Goal: Complete application form: Complete application form

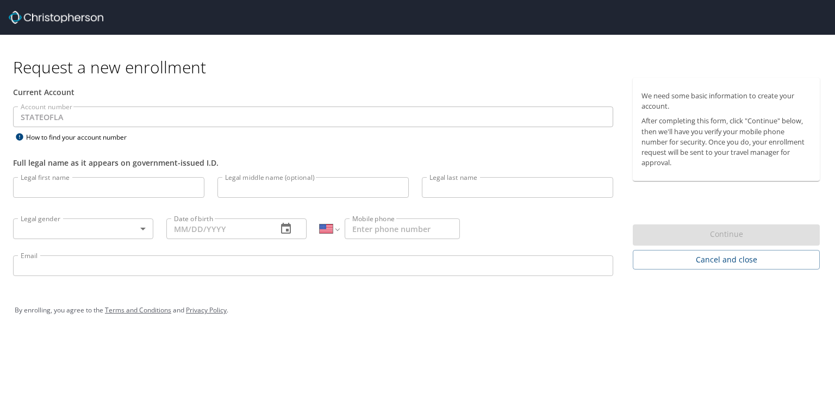
select select "US"
click at [40, 192] on input "Legal first name" at bounding box center [108, 187] width 191 height 21
type input "[PERSON_NAME]"
click at [442, 186] on input "Legal last name" at bounding box center [517, 187] width 191 height 21
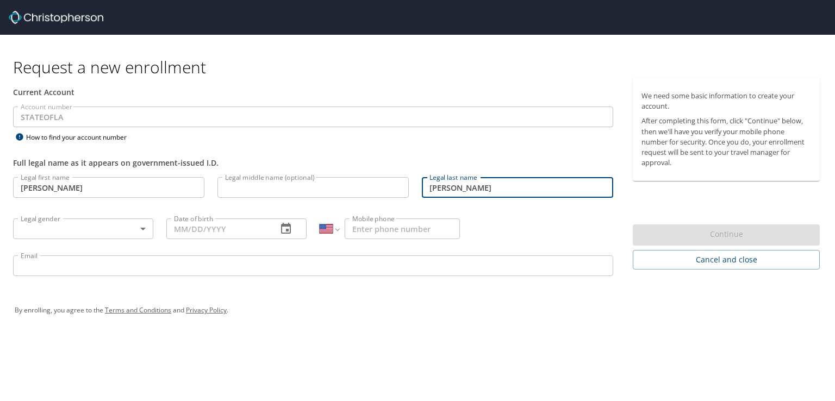
type input "[PERSON_NAME]"
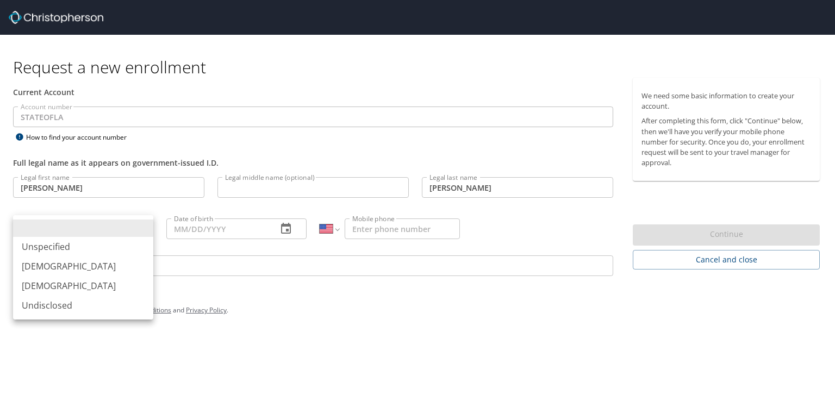
click at [70, 224] on body "Request a new enrollment Current Account Account number STATEOFLA Account numbe…" at bounding box center [417, 200] width 835 height 401
click at [54, 260] on li "[DEMOGRAPHIC_DATA]" at bounding box center [83, 267] width 140 height 20
type input "[DEMOGRAPHIC_DATA]"
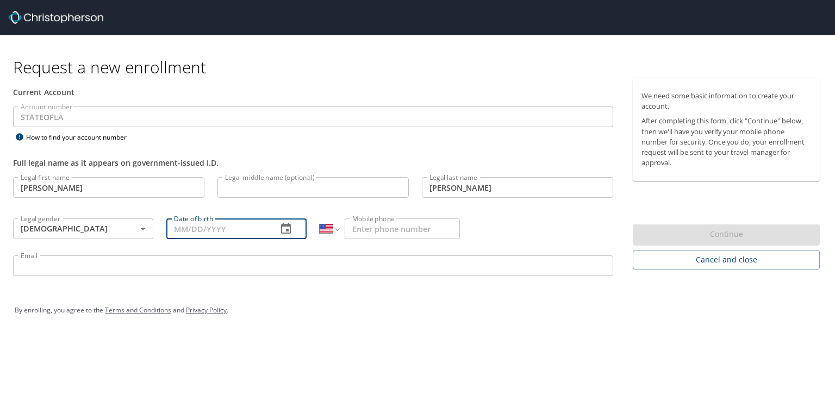
click at [182, 225] on input "Date of birth" at bounding box center [217, 229] width 102 height 21
type input "[DATE]"
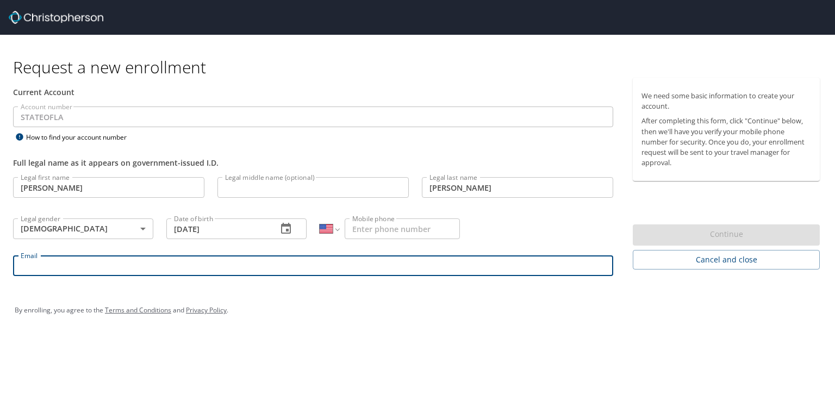
click at [142, 263] on input "Email" at bounding box center [313, 266] width 600 height 21
type input "[PERSON_NAME][EMAIL_ADDRESS][PERSON_NAME][DOMAIN_NAME]"
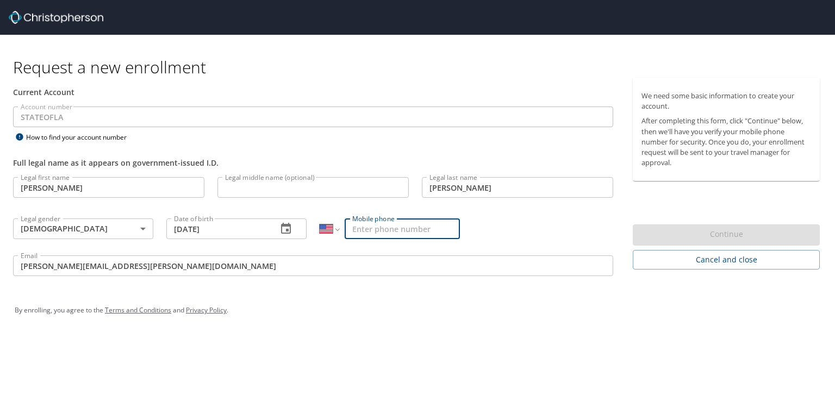
click at [365, 232] on input "Mobile phone" at bounding box center [402, 229] width 115 height 21
type input "[PHONE_NUMBER]"
click at [467, 309] on div "By enrolling, you agree to the Terms and Conditions and Privacy Policy ." at bounding box center [418, 310] width 806 height 27
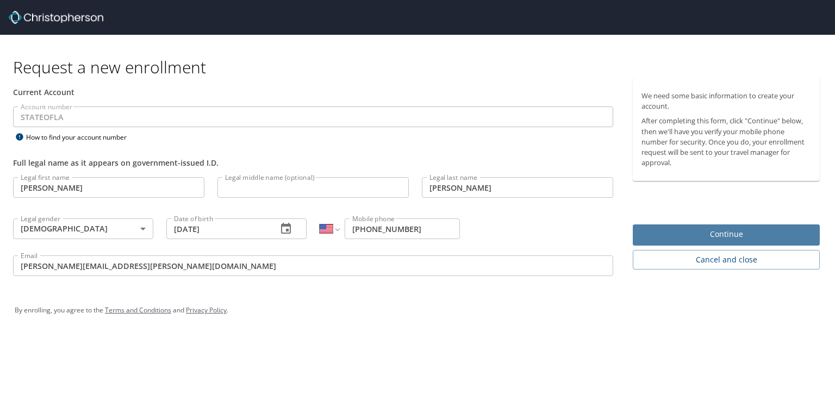
click at [698, 233] on span "Continue" at bounding box center [727, 235] width 170 height 14
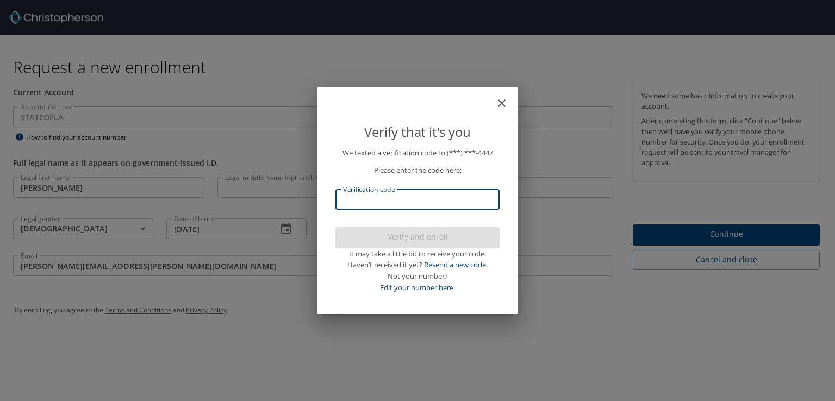
click at [368, 205] on input "Verification code" at bounding box center [418, 199] width 164 height 21
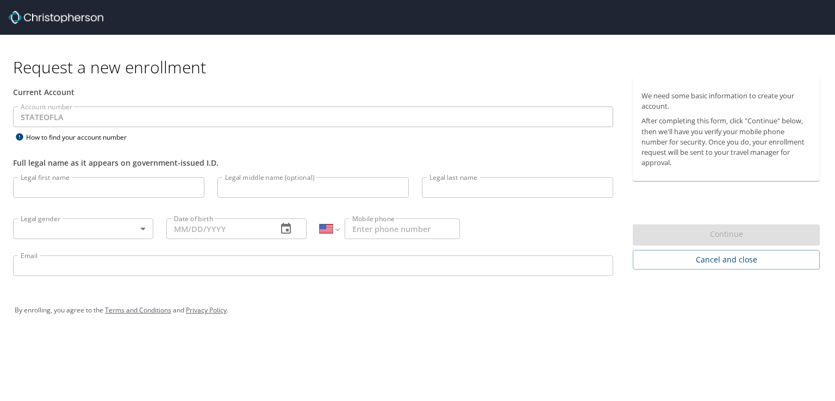
select select "US"
click at [41, 196] on input "Legal first name" at bounding box center [108, 187] width 191 height 21
type input "[PERSON_NAME]"
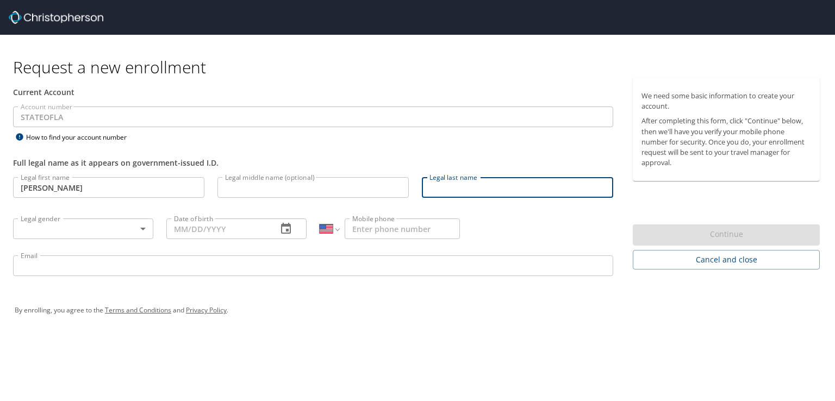
drag, startPoint x: 439, startPoint y: 186, endPoint x: 435, endPoint y: 190, distance: 6.2
click at [435, 190] on input "Legal last name" at bounding box center [517, 187] width 191 height 21
type input "[PERSON_NAME]"
click at [144, 235] on body "Request a new enrollment Current Account Account number STATEOFLA Account numbe…" at bounding box center [417, 200] width 835 height 401
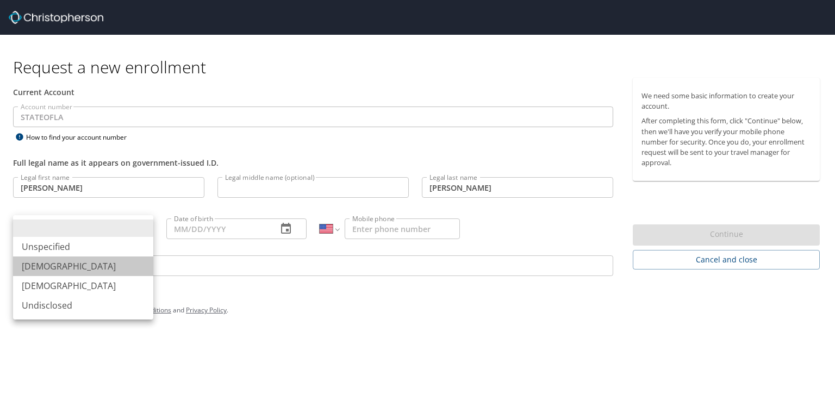
click at [100, 266] on li "[DEMOGRAPHIC_DATA]" at bounding box center [83, 267] width 140 height 20
type input "[DEMOGRAPHIC_DATA]"
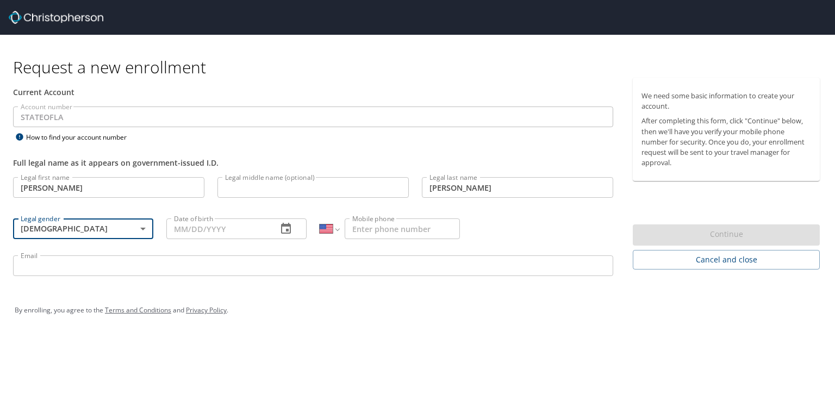
click at [189, 231] on input "Date of birth" at bounding box center [217, 229] width 102 height 21
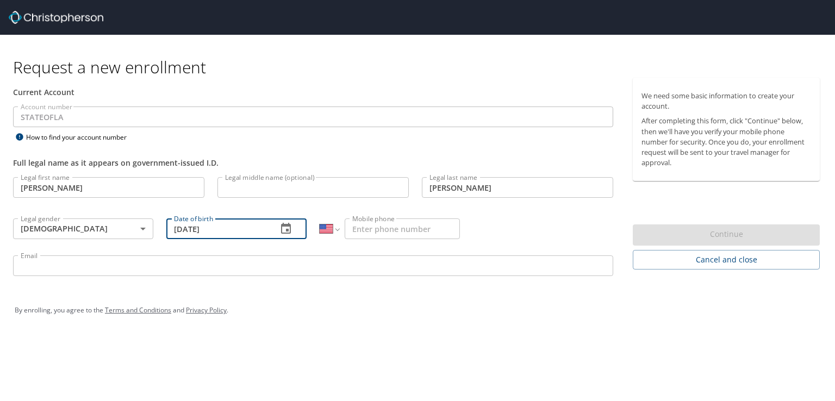
type input "[DATE]"
click at [369, 230] on input "Mobile phone" at bounding box center [402, 229] width 115 height 21
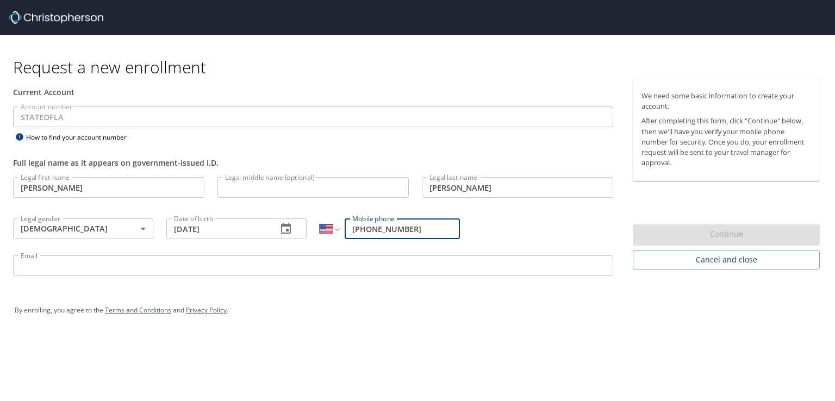
type input "[PHONE_NUMBER]"
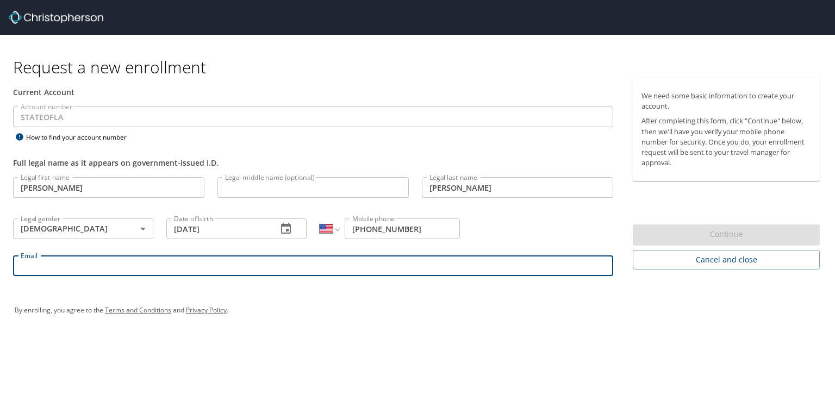
click at [280, 258] on input "Email" at bounding box center [313, 266] width 600 height 21
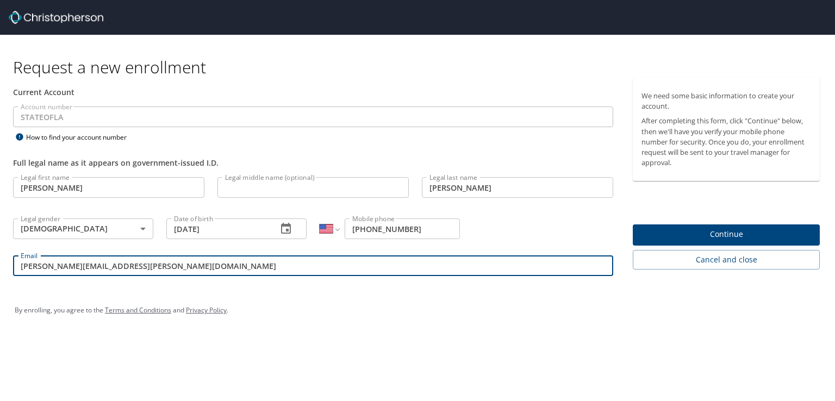
type input "[PERSON_NAME][EMAIL_ADDRESS][PERSON_NAME][DOMAIN_NAME]"
click at [694, 228] on span "Continue" at bounding box center [727, 235] width 170 height 14
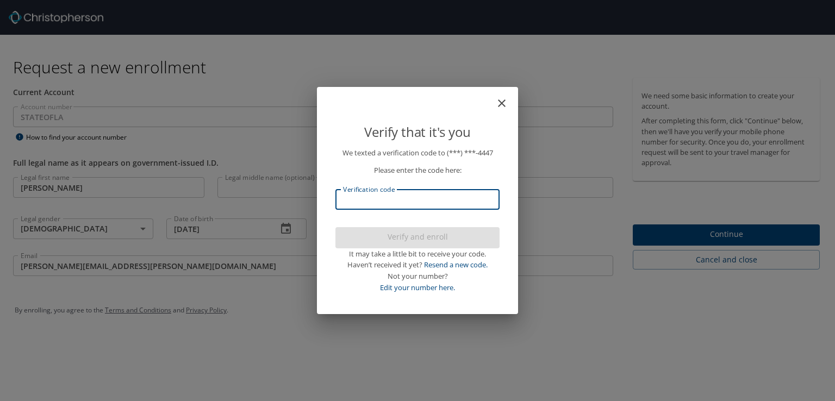
click at [418, 207] on input "Verification code" at bounding box center [418, 199] width 164 height 21
type input "3714"
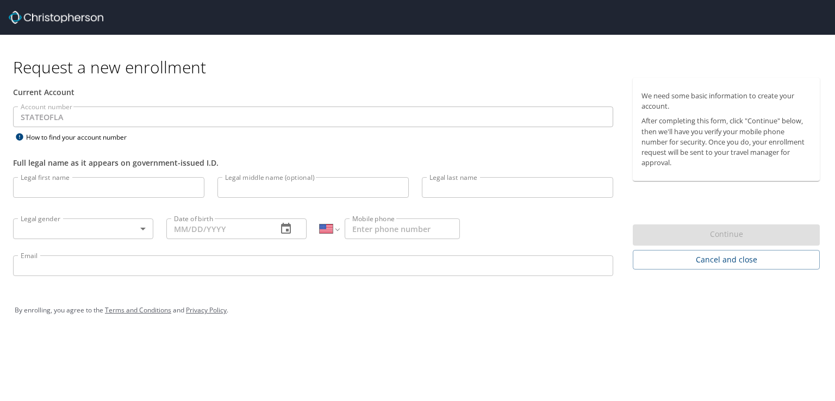
select select "US"
click at [52, 192] on input "Legal first name" at bounding box center [108, 187] width 191 height 21
type input "[PERSON_NAME]"
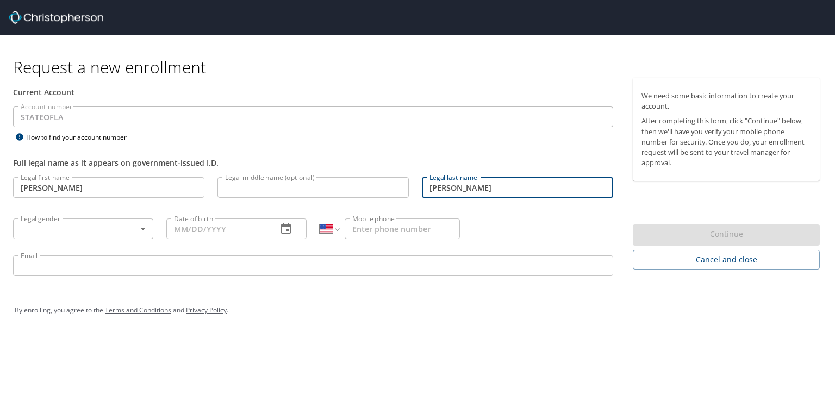
type input "[PERSON_NAME]"
click at [47, 231] on body "Request a new enrollment Current Account Account number STATEOFLA Account numbe…" at bounding box center [417, 200] width 835 height 401
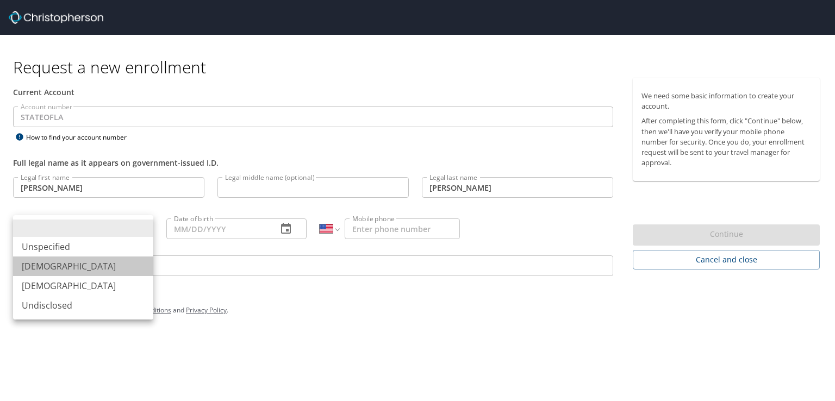
click at [41, 266] on li "[DEMOGRAPHIC_DATA]" at bounding box center [83, 267] width 140 height 20
type input "[DEMOGRAPHIC_DATA]"
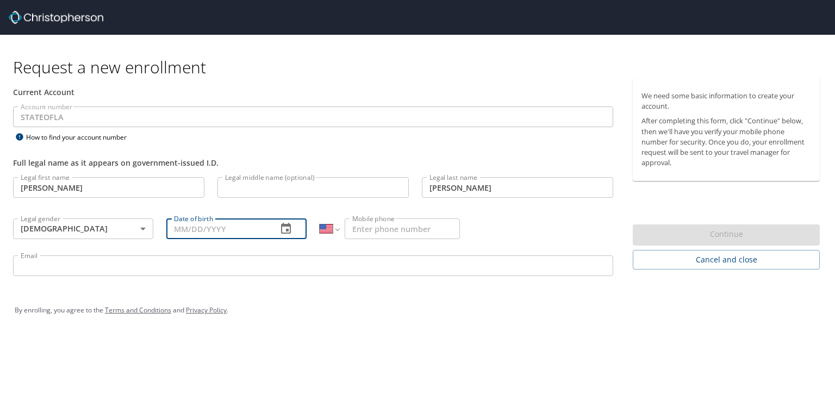
click at [180, 231] on input "Date of birth" at bounding box center [217, 229] width 102 height 21
type input "[DATE]"
click at [373, 231] on input "Mobile phone" at bounding box center [402, 229] width 115 height 21
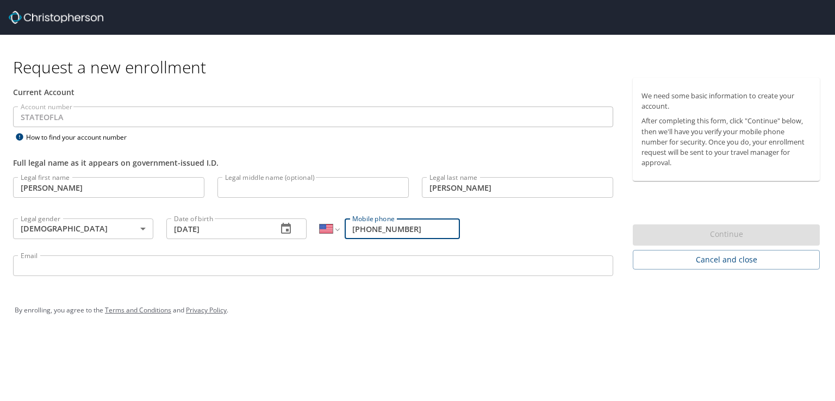
type input "[PHONE_NUMBER]"
click at [289, 264] on input "Email" at bounding box center [313, 266] width 600 height 21
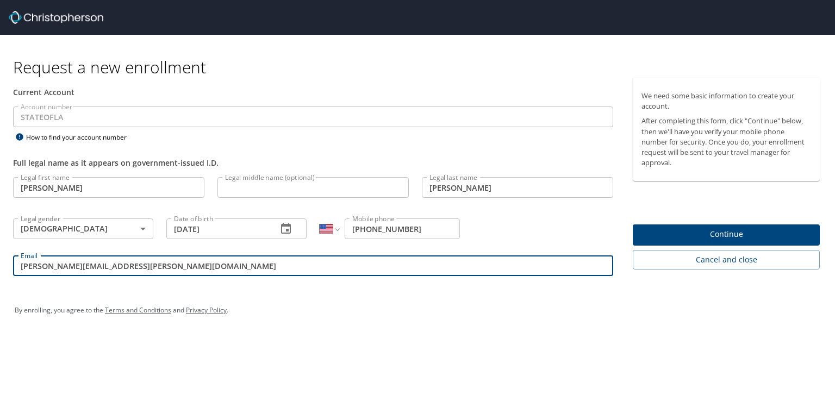
type input "[PERSON_NAME][EMAIL_ADDRESS][PERSON_NAME][DOMAIN_NAME]"
click at [697, 230] on span "Continue" at bounding box center [727, 235] width 170 height 14
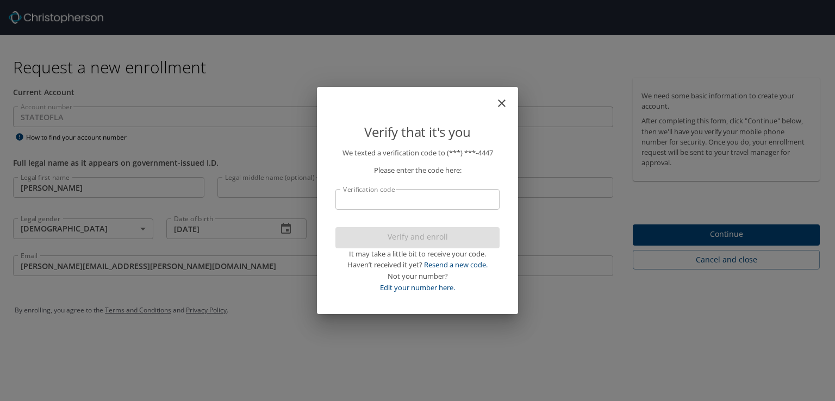
click at [357, 207] on input "Verification code" at bounding box center [418, 199] width 164 height 21
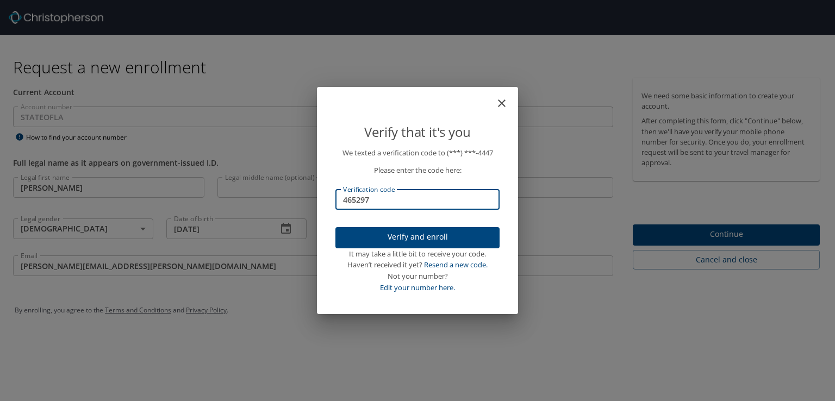
type input "465297"
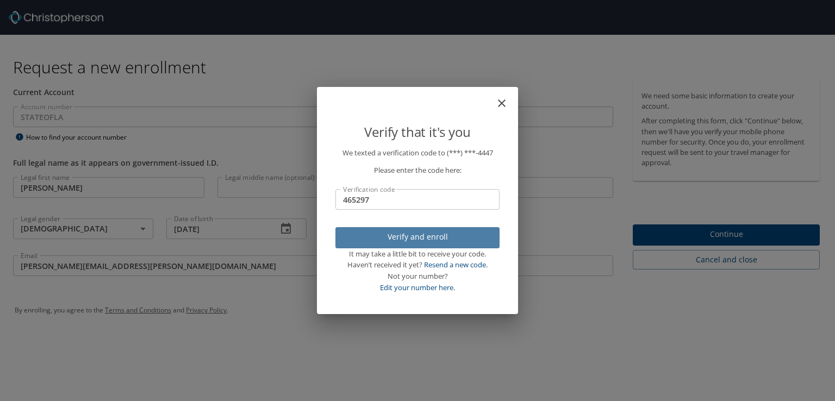
click at [360, 232] on span "Verify and enroll" at bounding box center [417, 238] width 147 height 14
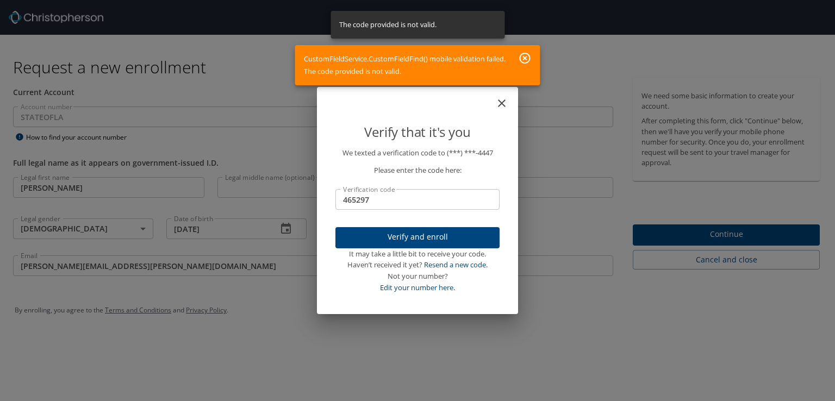
click at [523, 53] on icon "button" at bounding box center [525, 58] width 11 height 11
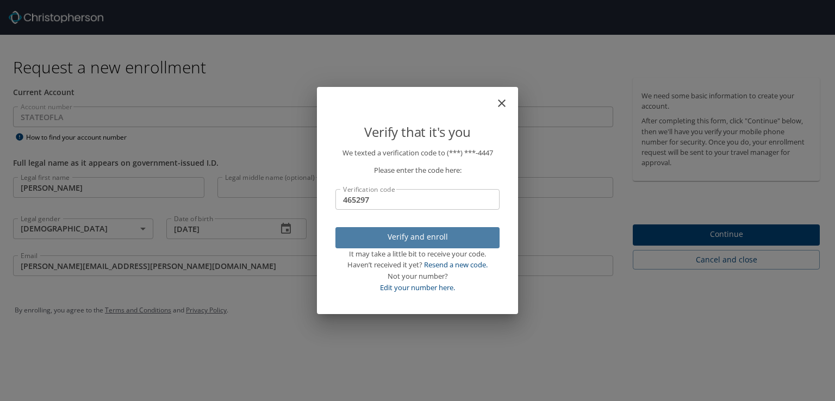
click at [381, 239] on span "Verify and enroll" at bounding box center [417, 238] width 147 height 14
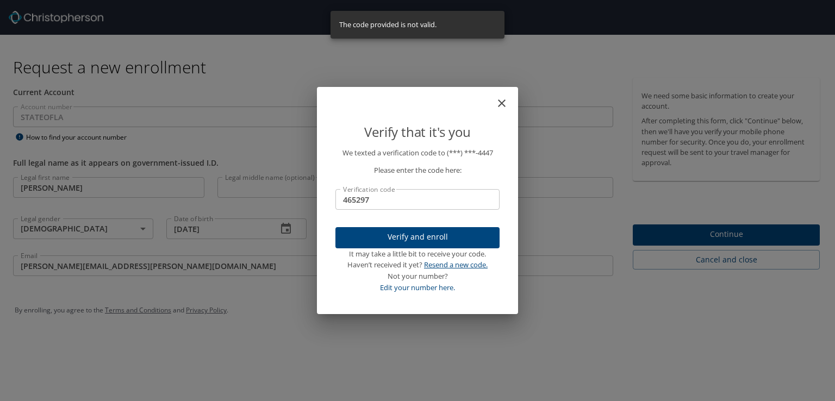
click at [444, 267] on link "Resend a new code." at bounding box center [456, 265] width 64 height 10
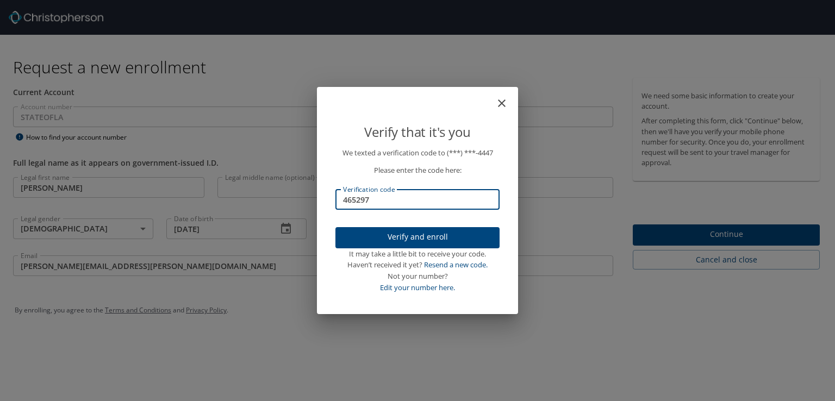
drag, startPoint x: 376, startPoint y: 198, endPoint x: 322, endPoint y: 194, distance: 54.5
click at [322, 194] on div "We texted a verification code to (***) ***- 4447 Please enter the code here: Ve…" at bounding box center [417, 228] width 190 height 162
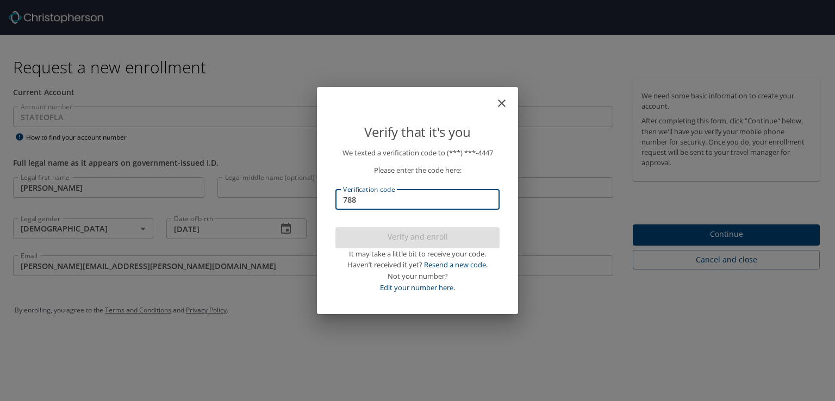
type input "7889"
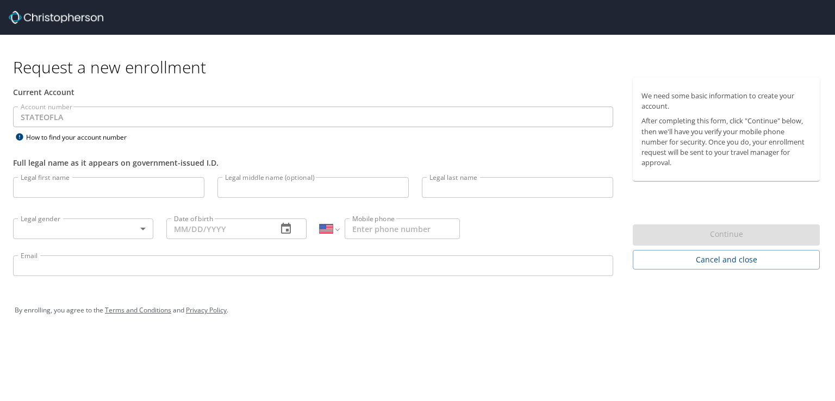
select select "US"
click at [35, 192] on input "Legal first name" at bounding box center [108, 187] width 191 height 21
type input "[PERSON_NAME]"
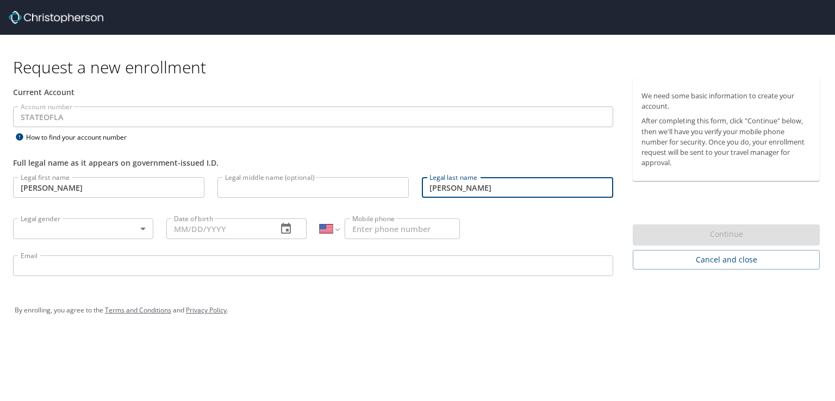
type input "[PERSON_NAME]"
click at [51, 231] on body "Request a new enrollment Current Account Account number STATEOFLA Account numbe…" at bounding box center [417, 200] width 835 height 401
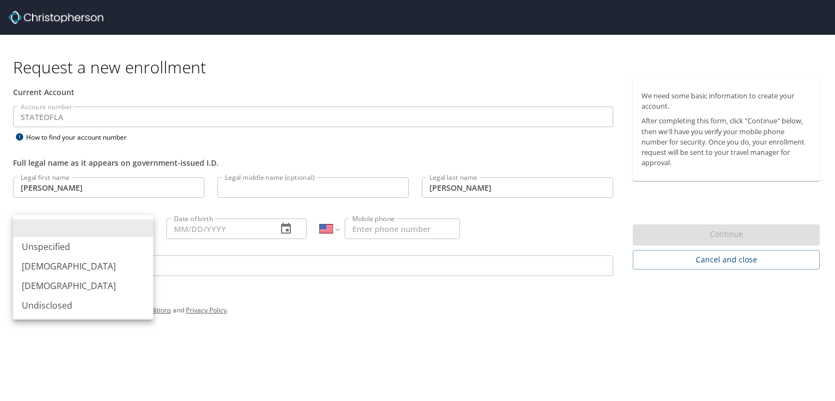
click at [45, 266] on li "[DEMOGRAPHIC_DATA]" at bounding box center [83, 267] width 140 height 20
type input "[DEMOGRAPHIC_DATA]"
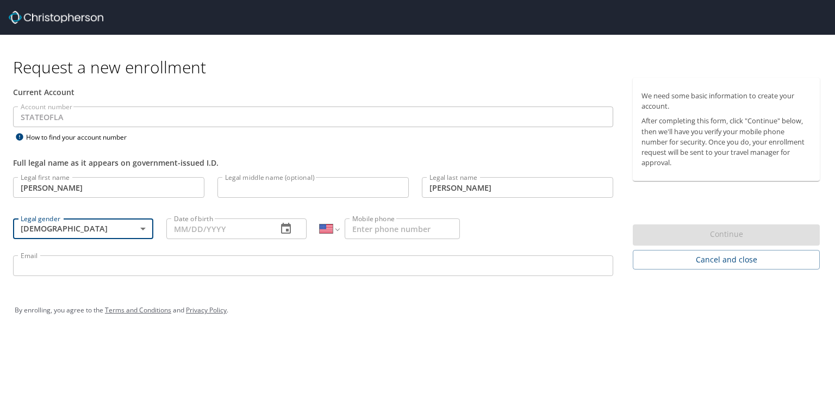
click at [179, 231] on input "Date of birth" at bounding box center [217, 229] width 102 height 21
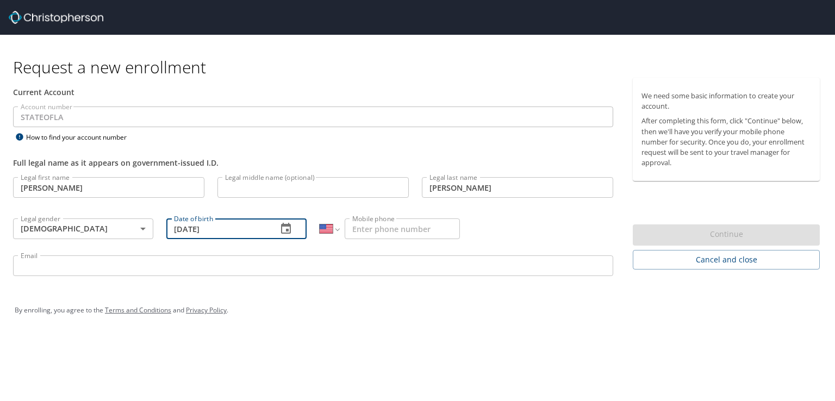
type input "[DATE]"
click at [387, 222] on input "Mobile phone" at bounding box center [402, 229] width 115 height 21
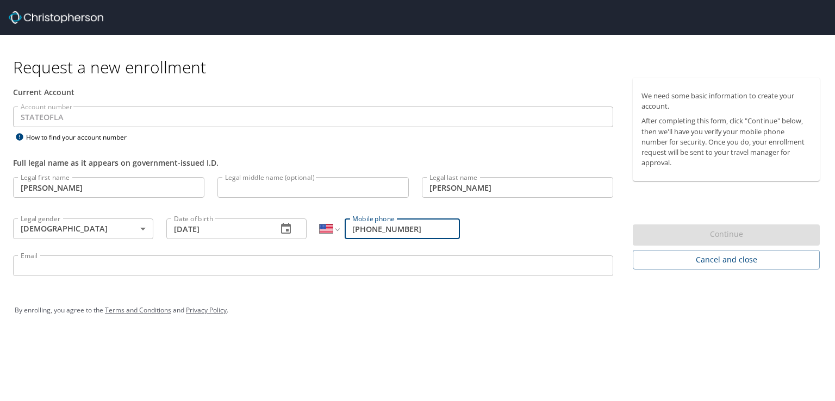
type input "[PHONE_NUMBER]"
click at [280, 266] on input "Email" at bounding box center [313, 266] width 600 height 21
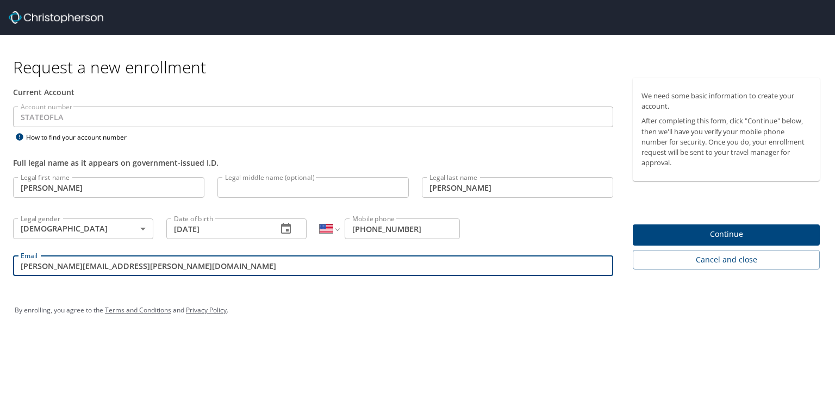
type input "[PERSON_NAME][EMAIL_ADDRESS][PERSON_NAME][DOMAIN_NAME]"
click at [725, 233] on span "Continue" at bounding box center [727, 235] width 170 height 14
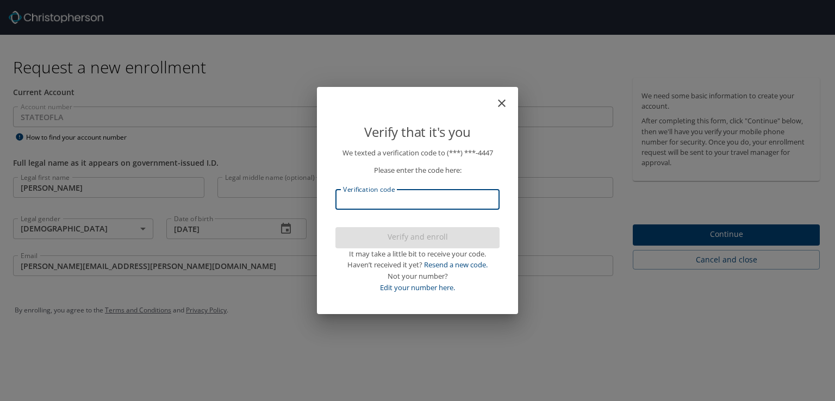
click at [389, 204] on input "Verification code" at bounding box center [418, 199] width 164 height 21
type input "753"
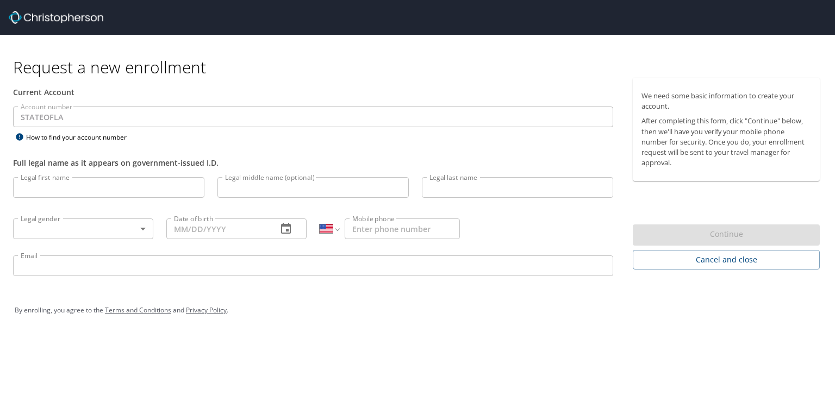
select select "US"
click at [38, 185] on input "Legal first name" at bounding box center [108, 187] width 191 height 21
type input "[PERSON_NAME]"
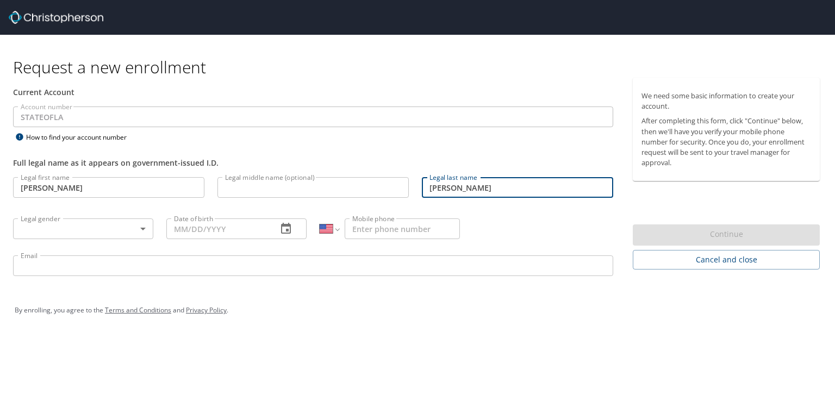
type input "[PERSON_NAME]"
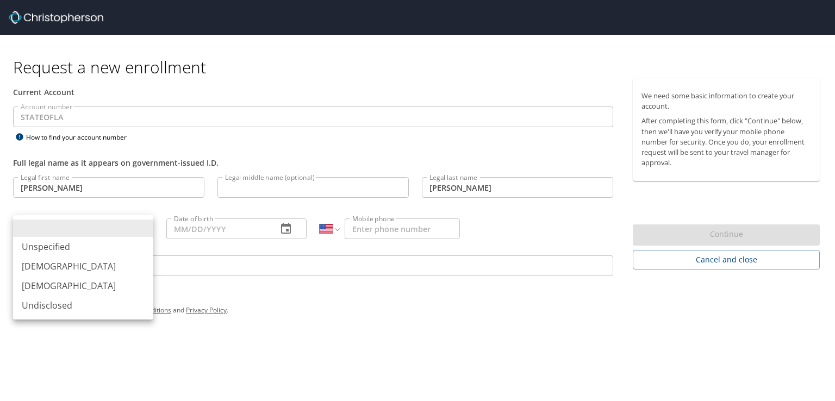
click at [39, 233] on body "Request a new enrollment Current Account Account number STATEOFLA Account numbe…" at bounding box center [417, 200] width 835 height 401
click at [48, 266] on li "[DEMOGRAPHIC_DATA]" at bounding box center [83, 267] width 140 height 20
type input "[DEMOGRAPHIC_DATA]"
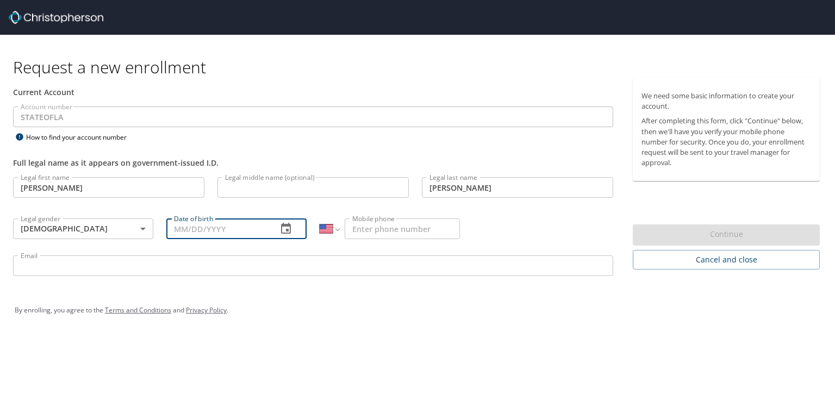
click at [168, 237] on input "Date of birth" at bounding box center [217, 229] width 102 height 21
type input "[DATE]"
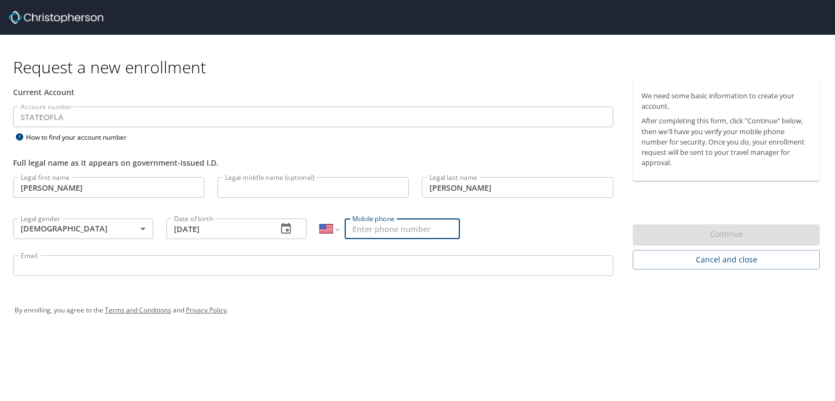
click at [362, 230] on input "Mobile phone" at bounding box center [402, 229] width 115 height 21
type input "[PHONE_NUMBER]"
click at [312, 259] on input "Email" at bounding box center [313, 266] width 600 height 21
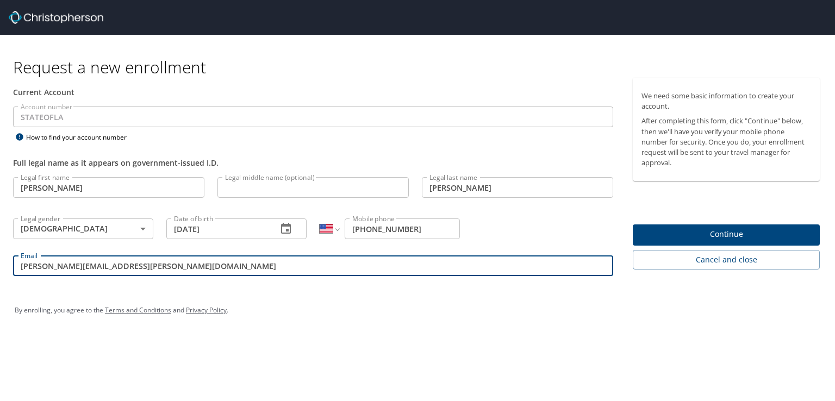
type input "[PERSON_NAME][EMAIL_ADDRESS][PERSON_NAME][DOMAIN_NAME]"
click at [729, 226] on button "Continue" at bounding box center [726, 235] width 187 height 21
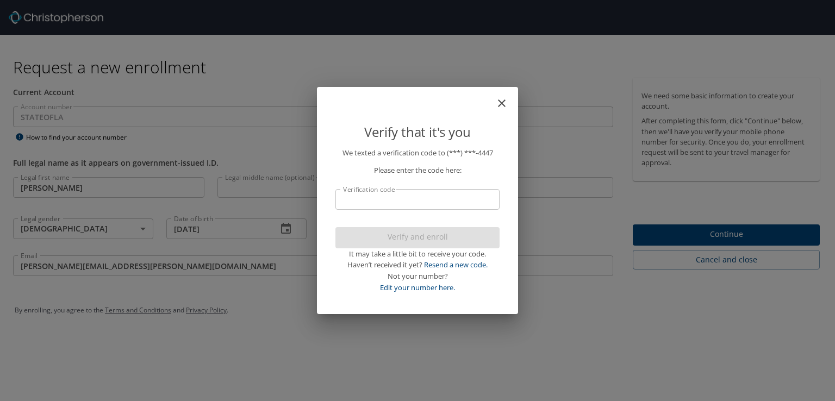
click at [404, 191] on input "Verification code" at bounding box center [418, 199] width 164 height 21
type input "700602"
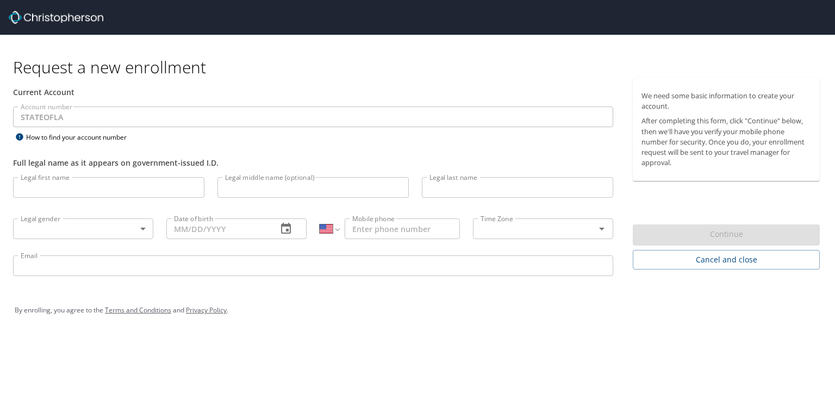
select select "US"
click at [83, 191] on input "Legal first name" at bounding box center [108, 187] width 191 height 21
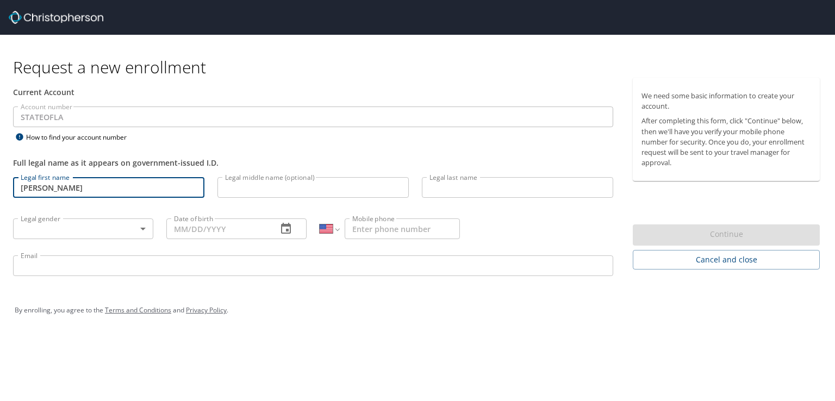
type input "[PERSON_NAME]"
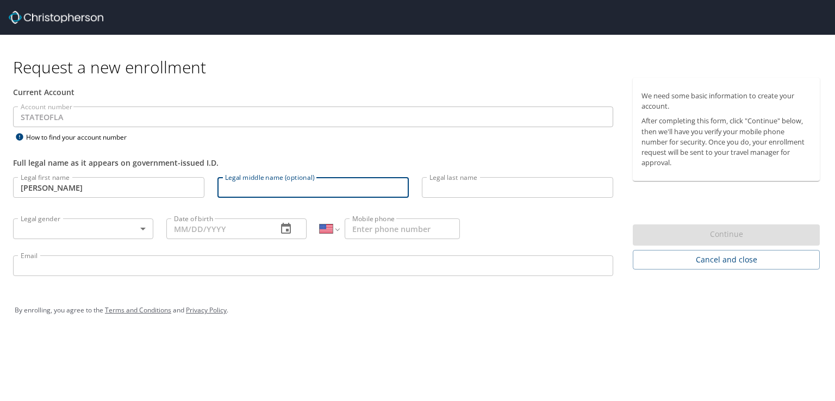
type input "K"
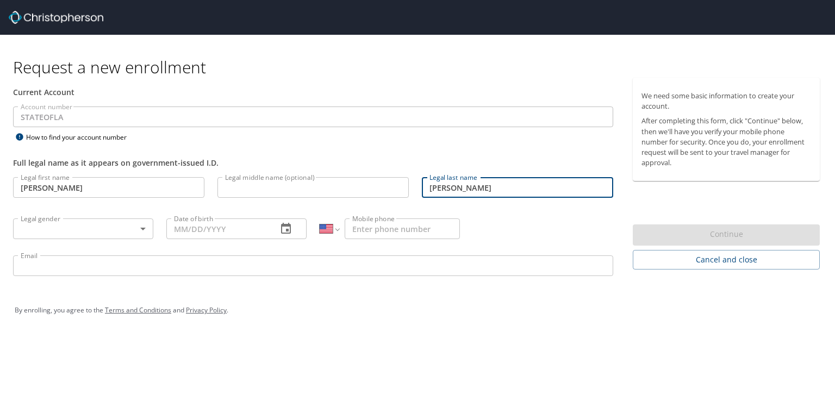
type input "[PERSON_NAME]"
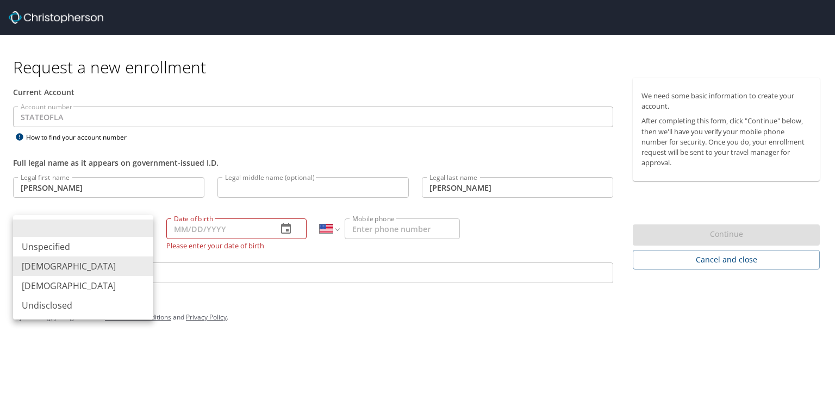
type input "Male"
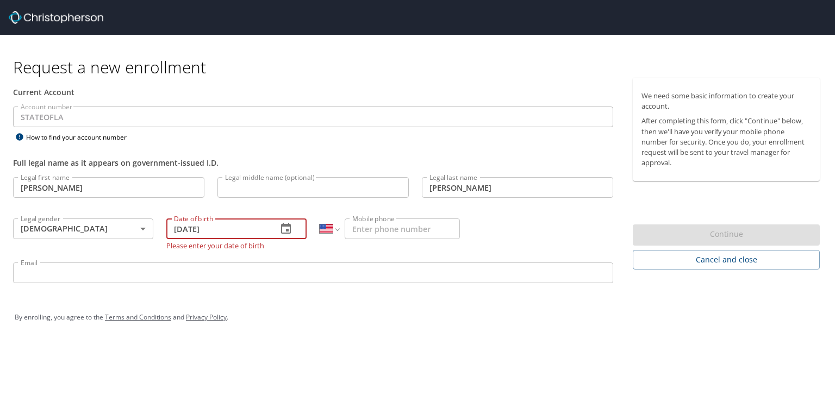
type input "03/20/1989"
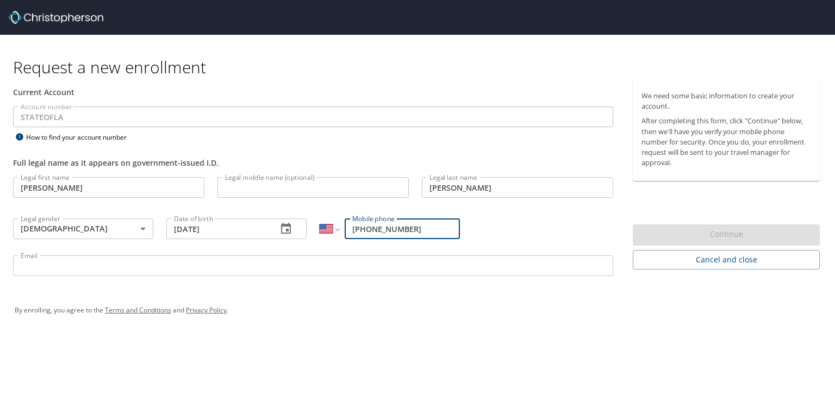
type input "(504) 237-4447"
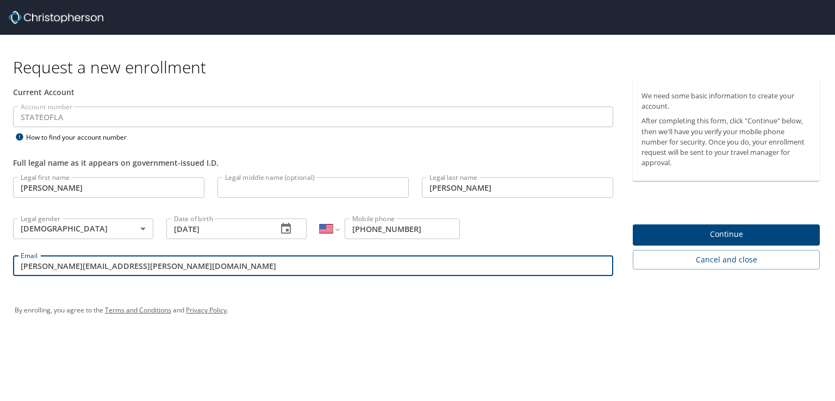
type input "korey.kanzig@la.gov"
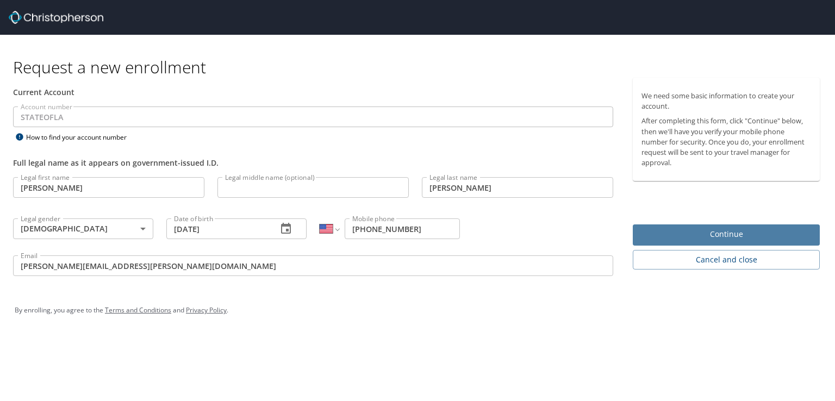
click at [742, 236] on span "Continue" at bounding box center [727, 235] width 170 height 14
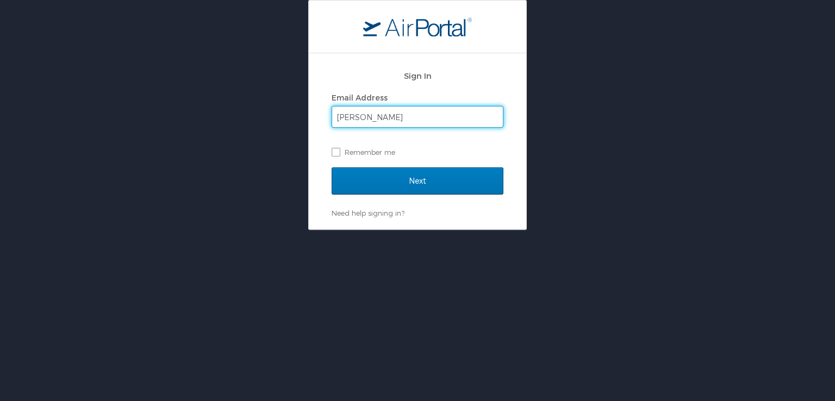
type input "[PERSON_NAME][EMAIL_ADDRESS][PERSON_NAME][DOMAIN_NAME]"
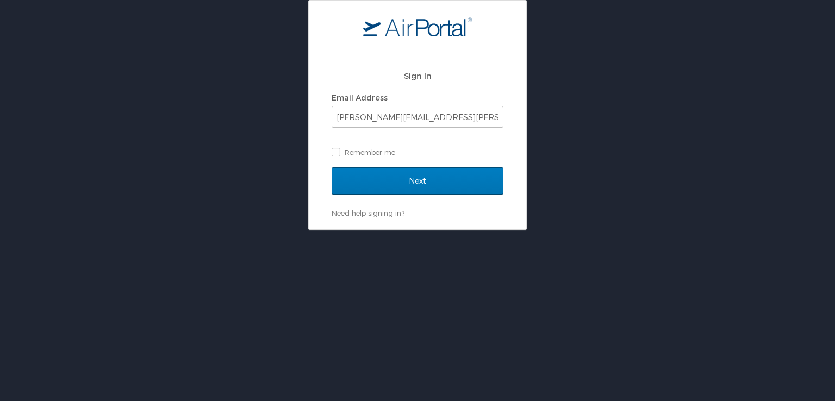
click at [335, 151] on label "Remember me" at bounding box center [418, 152] width 172 height 16
click at [335, 151] on input "Remember me" at bounding box center [335, 151] width 7 height 7
checkbox input "true"
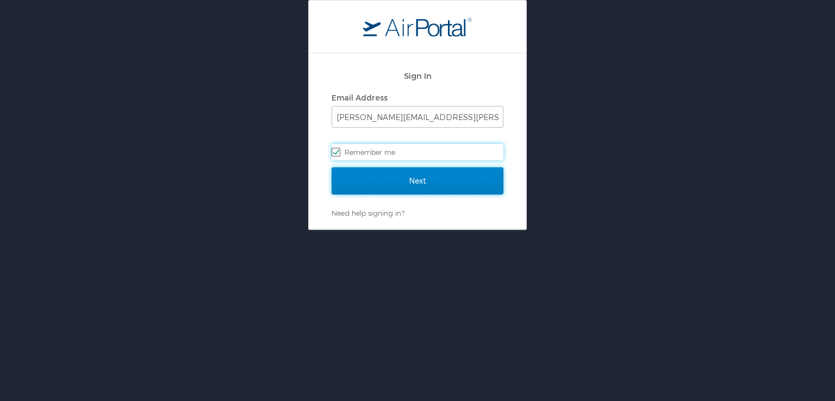
click at [370, 185] on input "Next" at bounding box center [418, 181] width 172 height 27
